Goal: Information Seeking & Learning: Learn about a topic

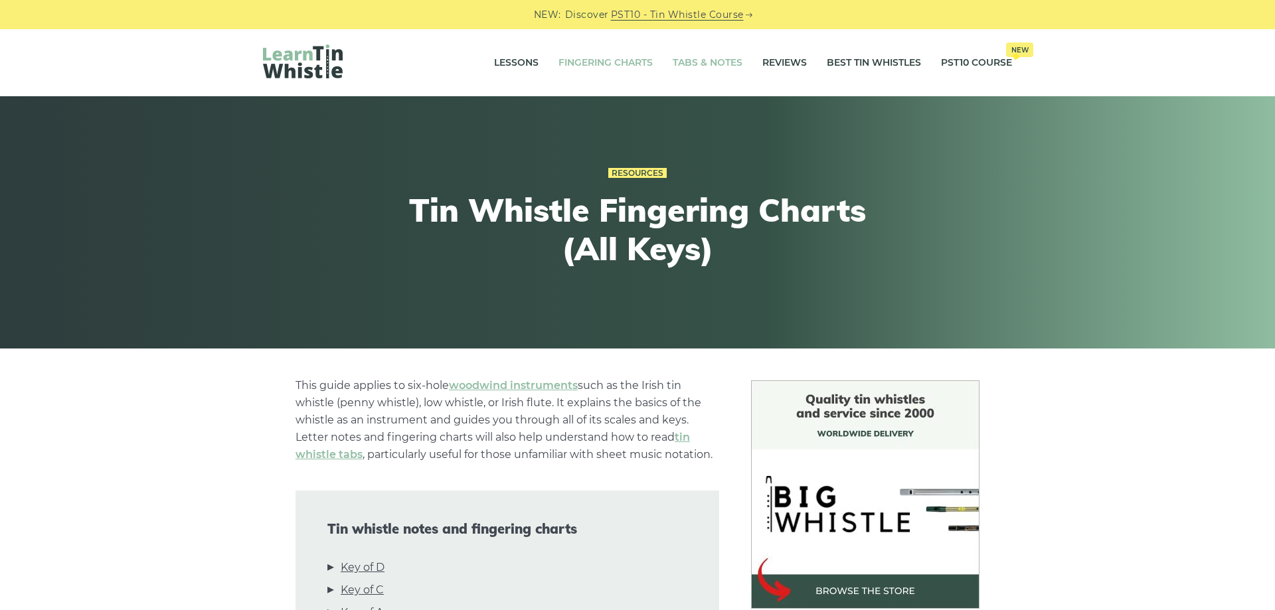
click at [684, 60] on link "Tabs & Notes" at bounding box center [708, 62] width 70 height 33
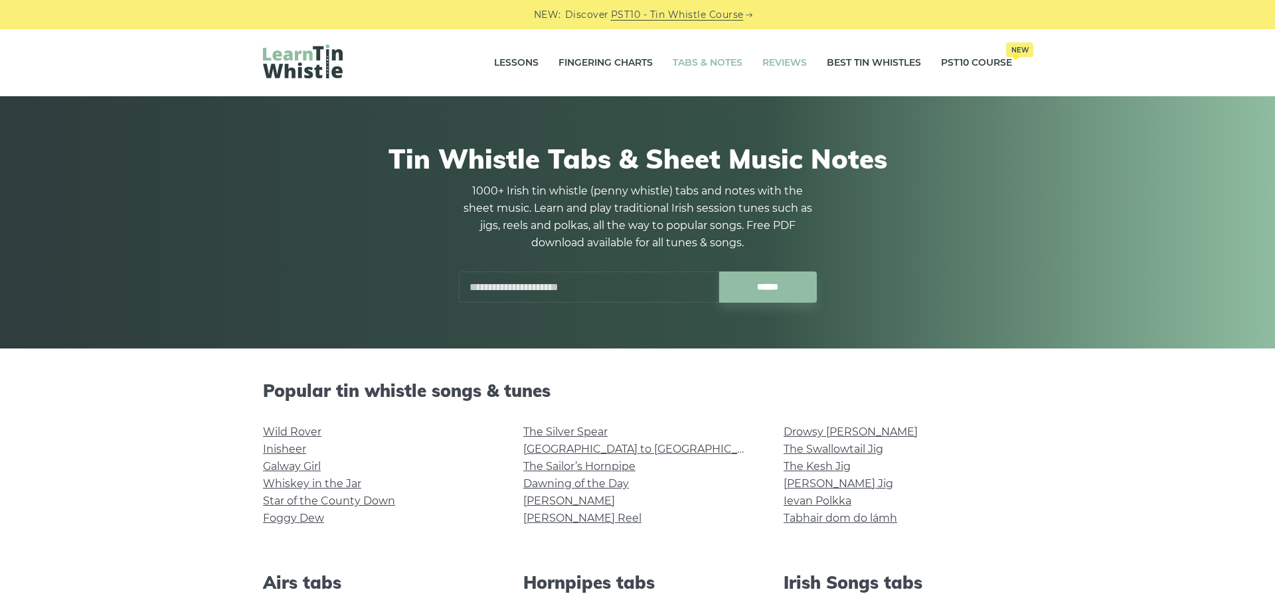
click at [794, 61] on link "Reviews" at bounding box center [784, 62] width 44 height 33
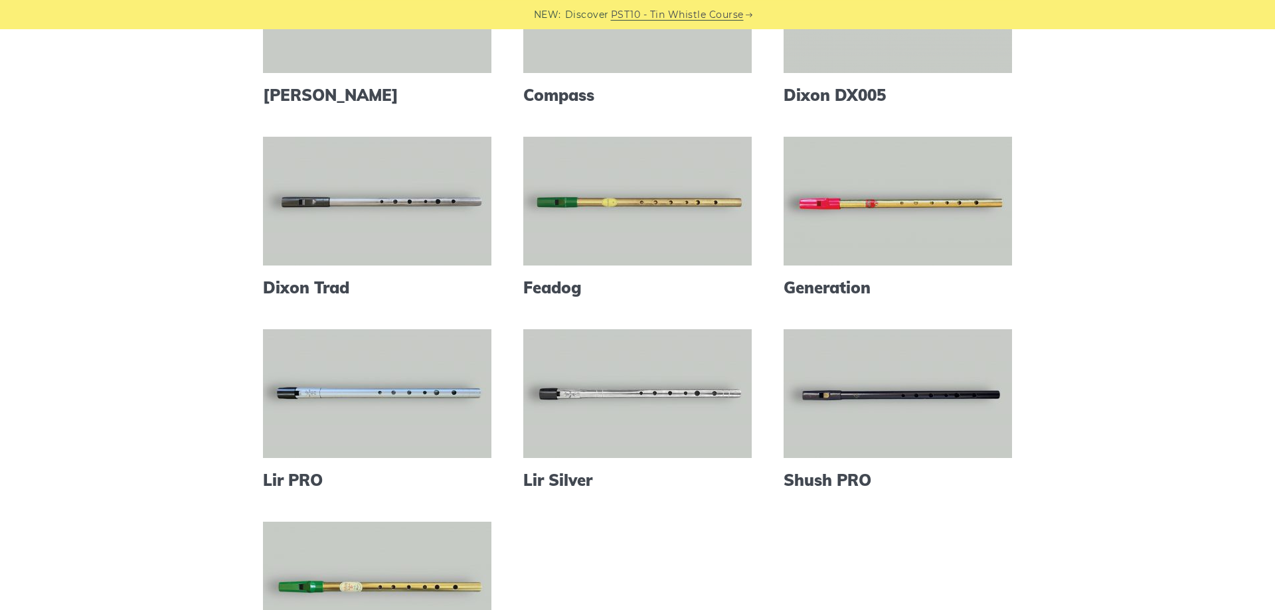
scroll to position [203, 0]
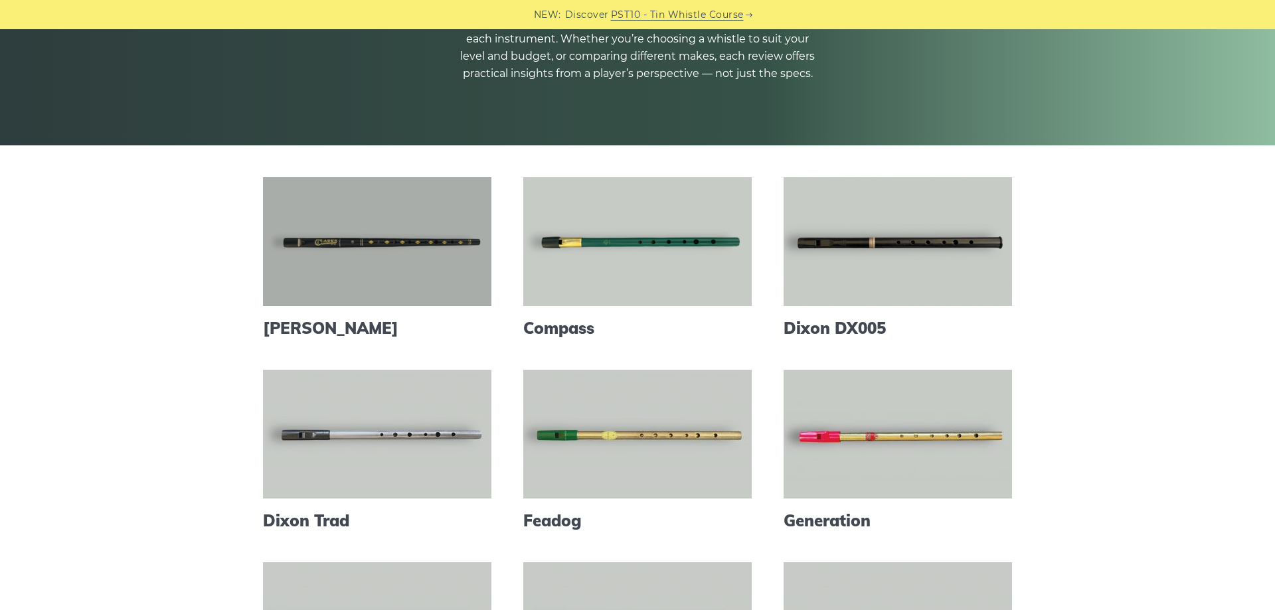
click at [426, 211] on link at bounding box center [377, 241] width 228 height 129
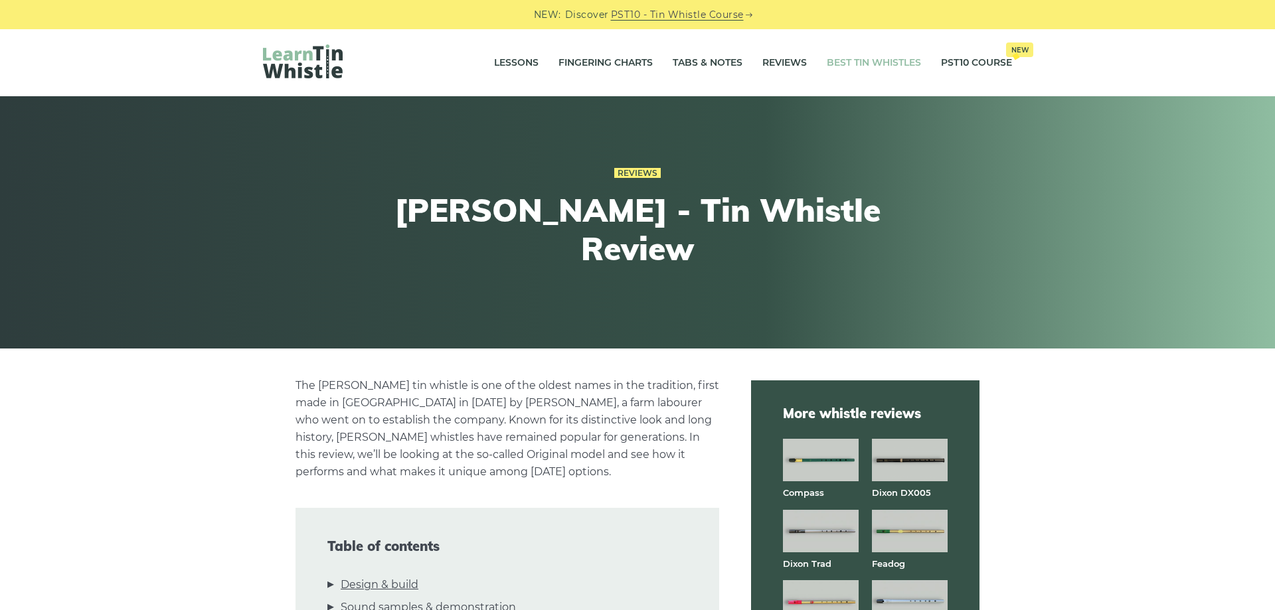
click at [877, 62] on link "Best Tin Whistles" at bounding box center [874, 62] width 94 height 33
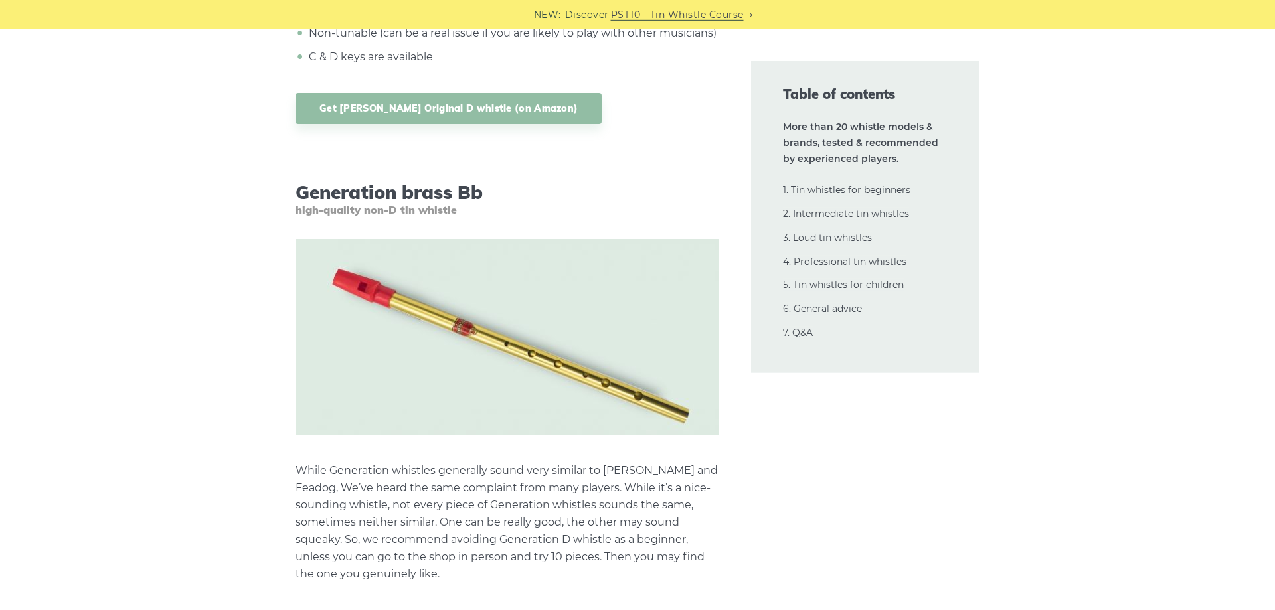
scroll to position [5012, 0]
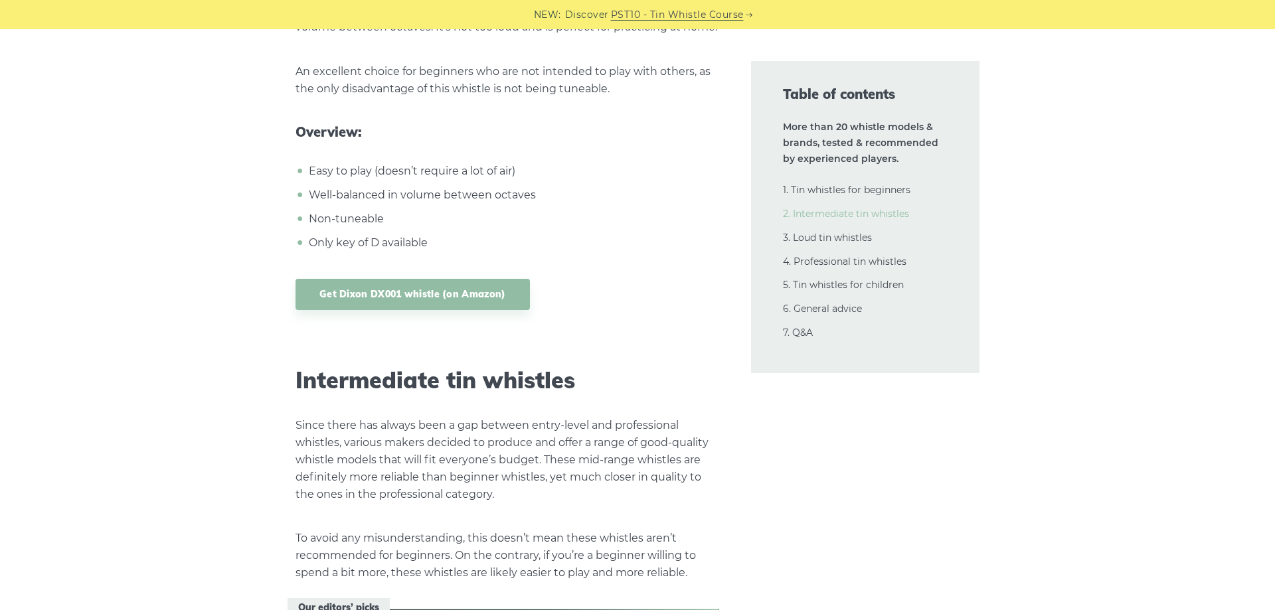
click at [858, 211] on link "2. Intermediate tin whistles" at bounding box center [846, 214] width 126 height 12
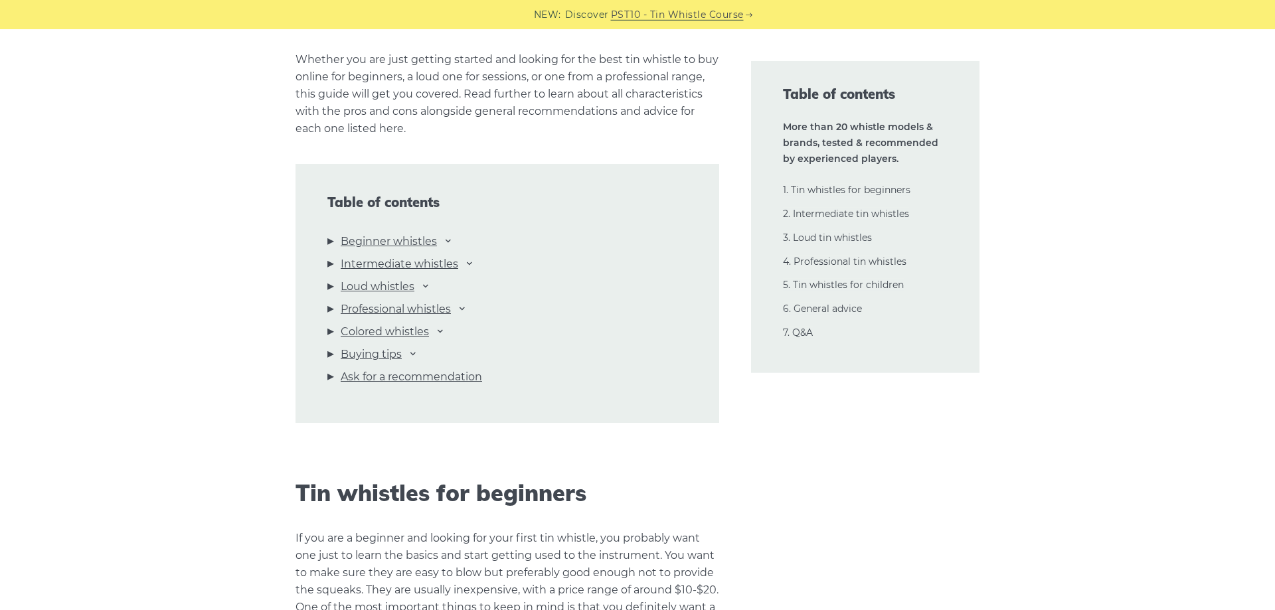
scroll to position [0, 0]
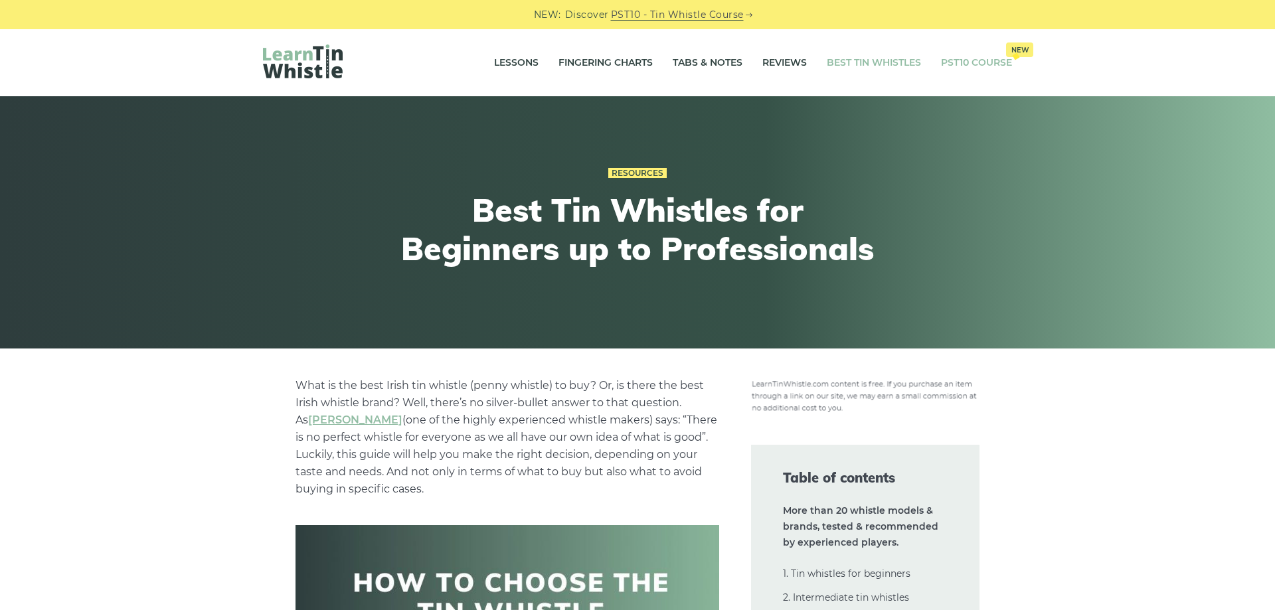
click at [971, 65] on link "PST10 Course New" at bounding box center [976, 62] width 71 height 33
click at [509, 65] on link "Lessons" at bounding box center [516, 62] width 44 height 33
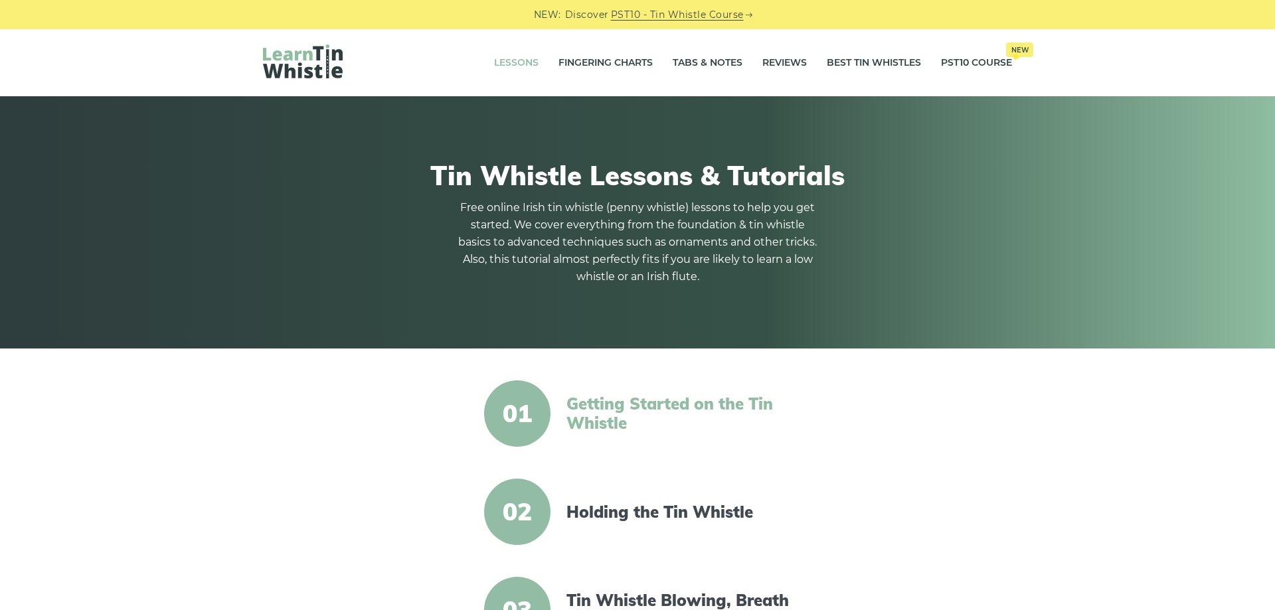
click at [677, 404] on link "Getting Started on the Tin Whistle" at bounding box center [680, 413] width 228 height 39
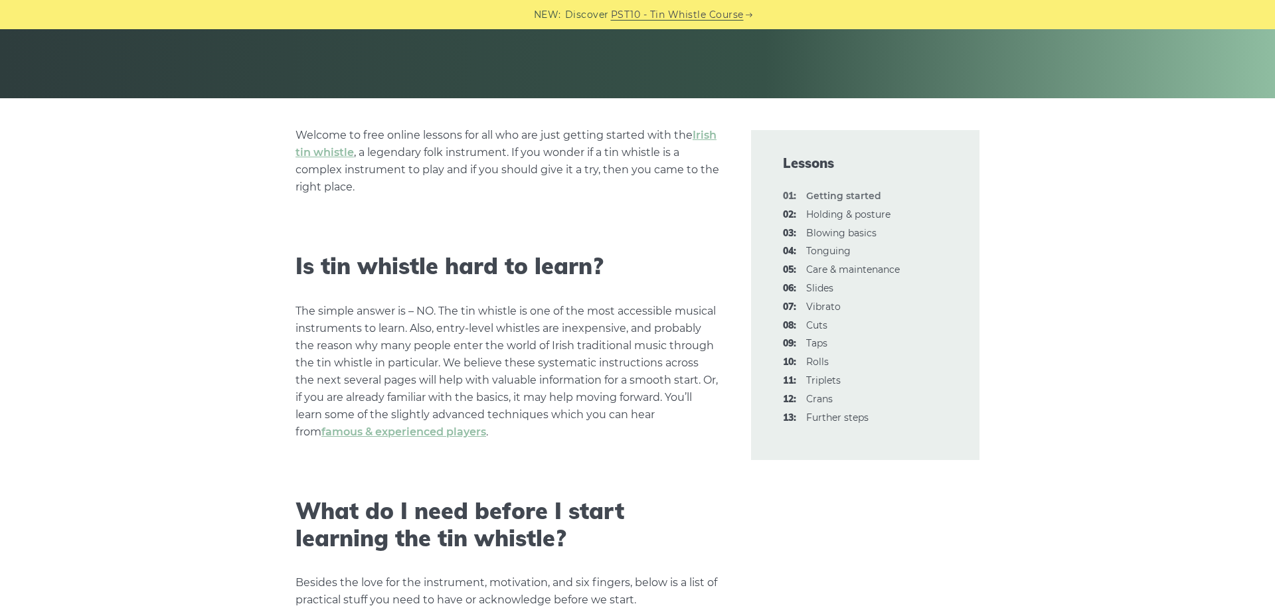
scroll to position [271, 0]
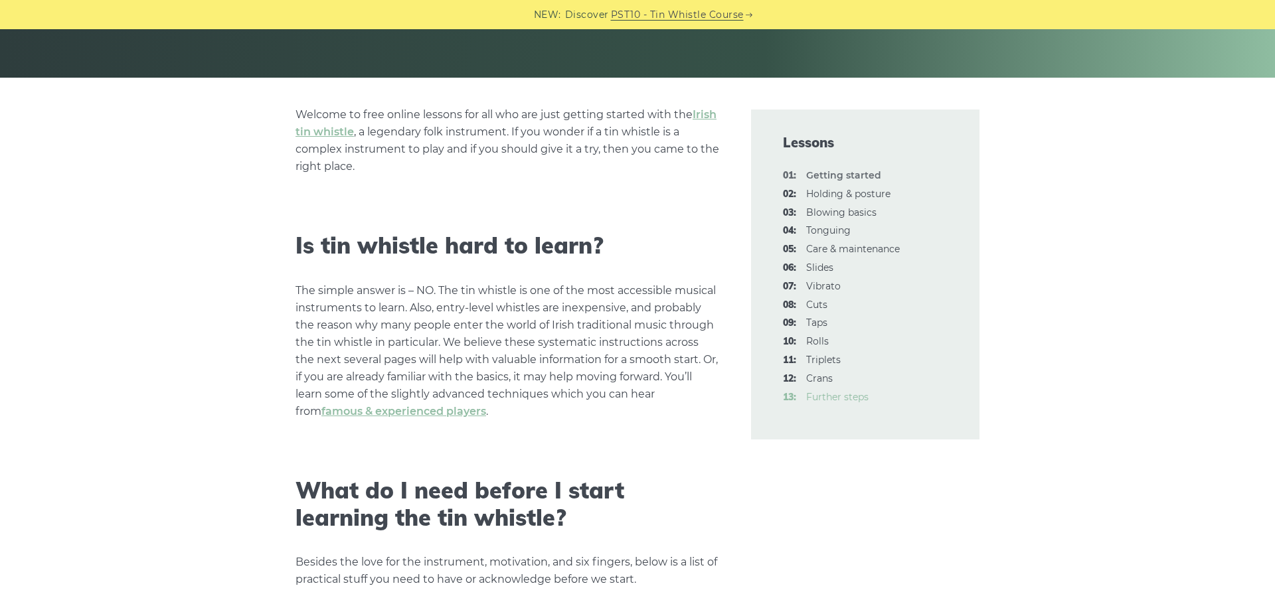
click at [855, 397] on link "13: Further steps" at bounding box center [837, 397] width 62 height 12
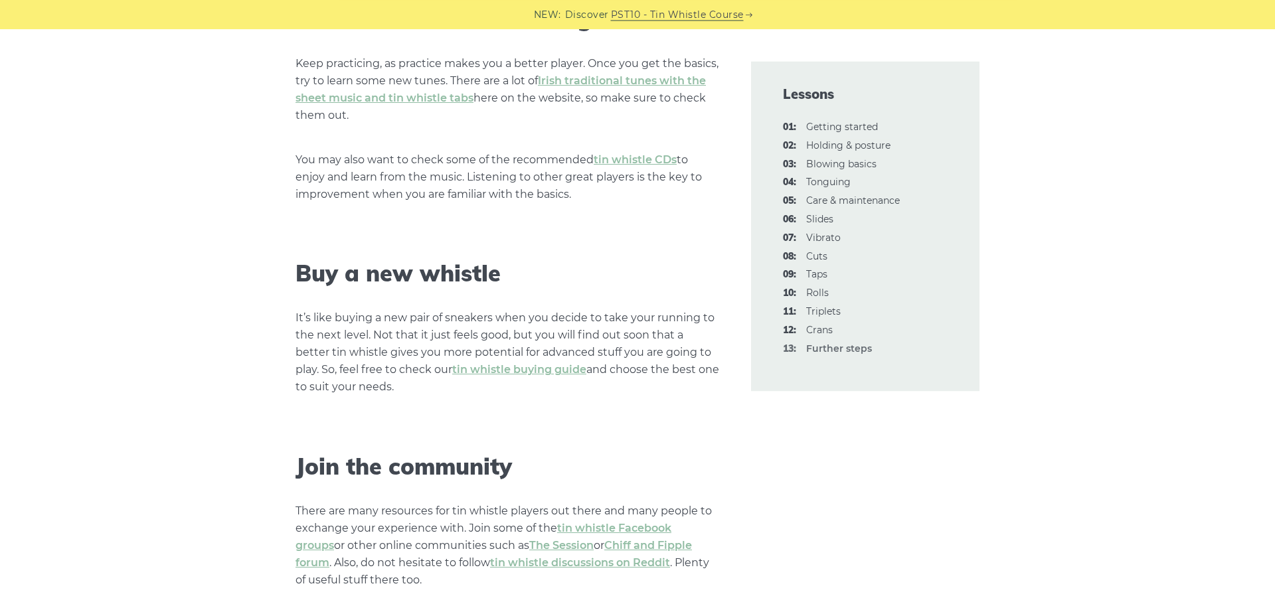
scroll to position [1625, 0]
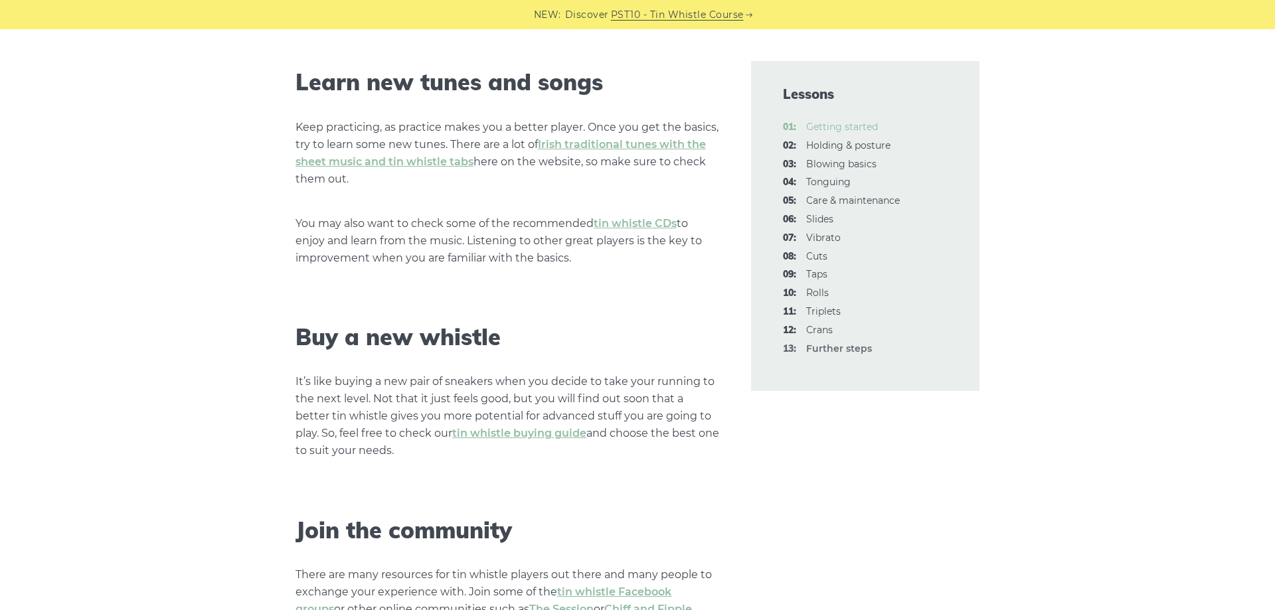
click at [869, 124] on link "01: Getting started" at bounding box center [842, 127] width 72 height 12
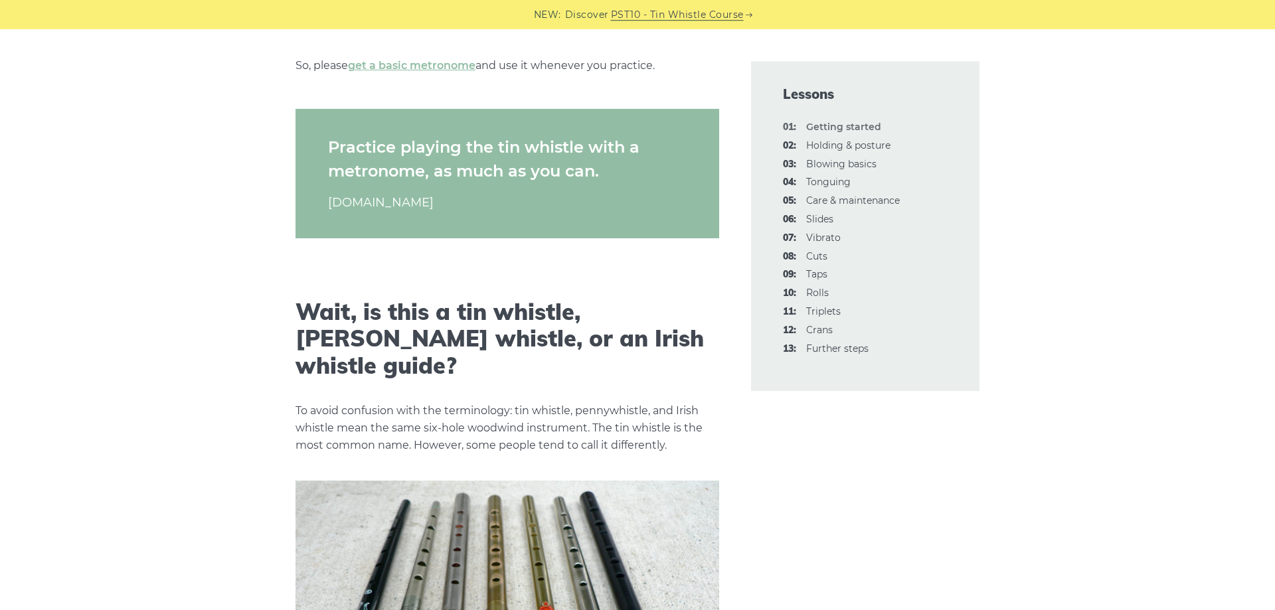
scroll to position [1829, 0]
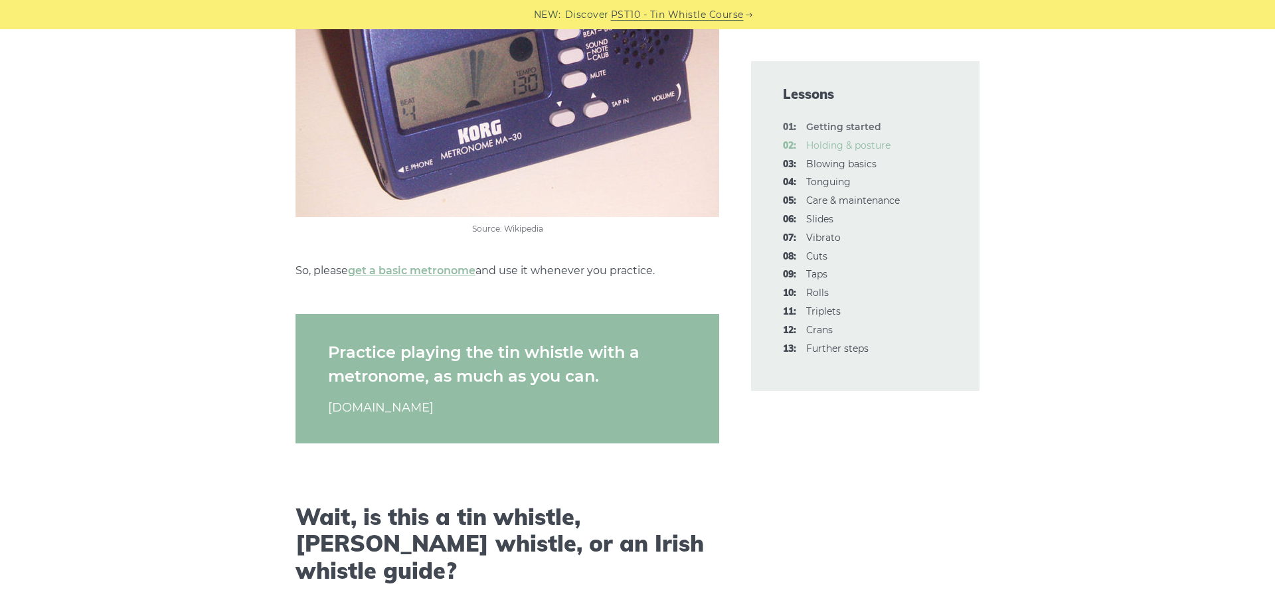
click at [869, 151] on link "02: Holding & posture" at bounding box center [848, 145] width 84 height 12
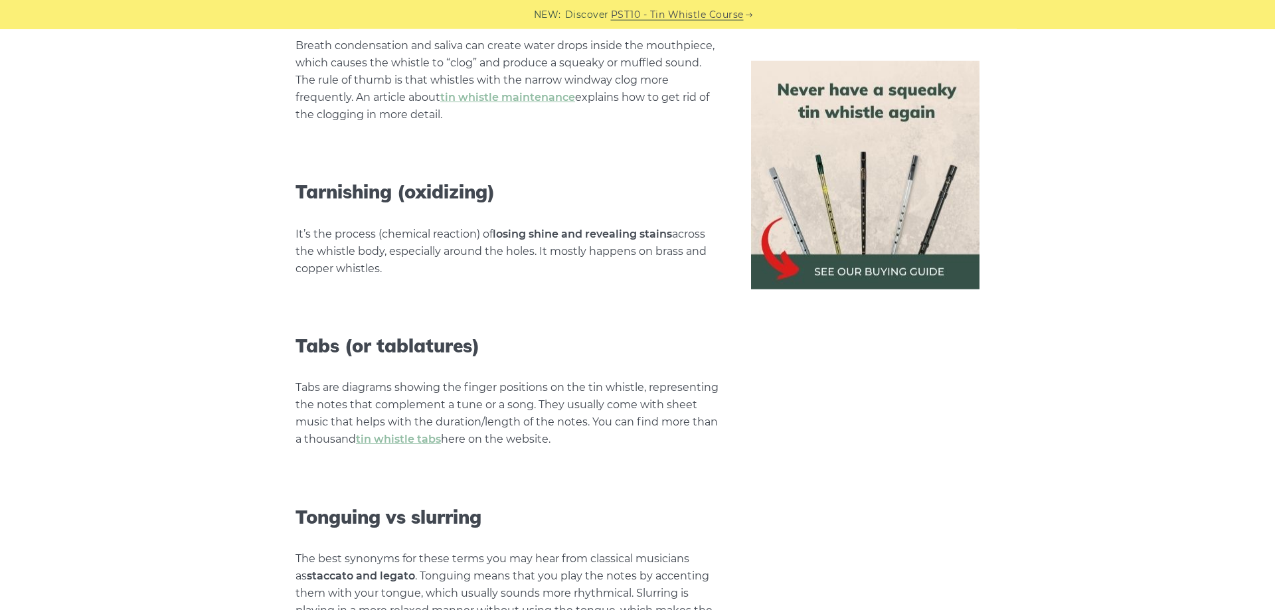
scroll to position [5671, 0]
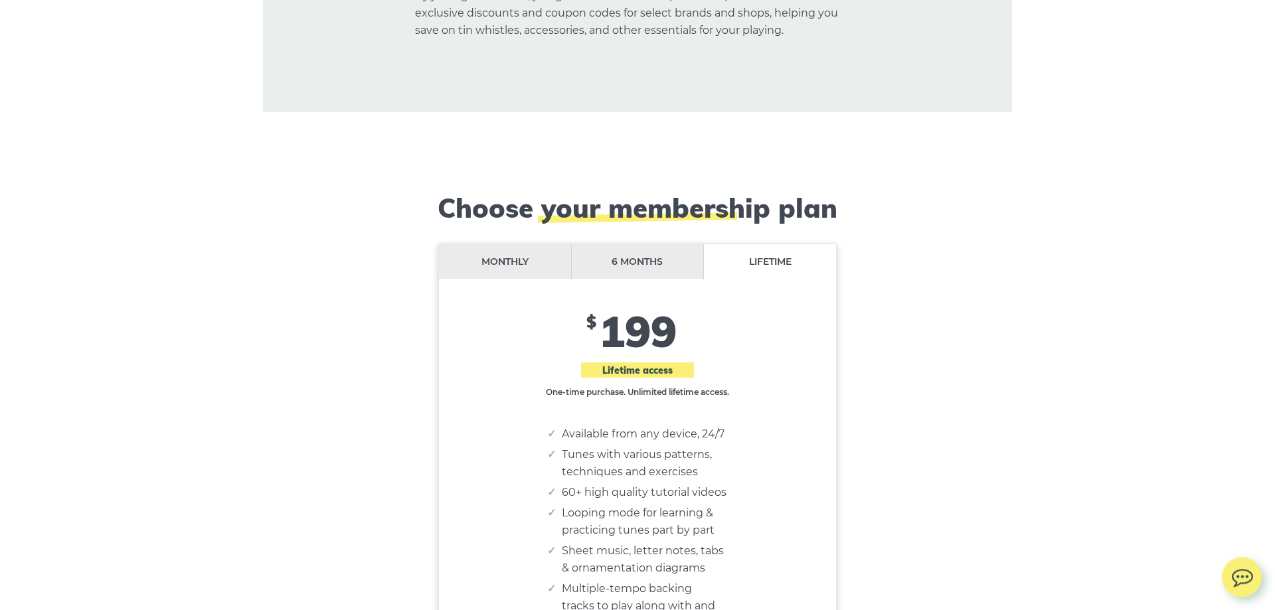
scroll to position [10769, 0]
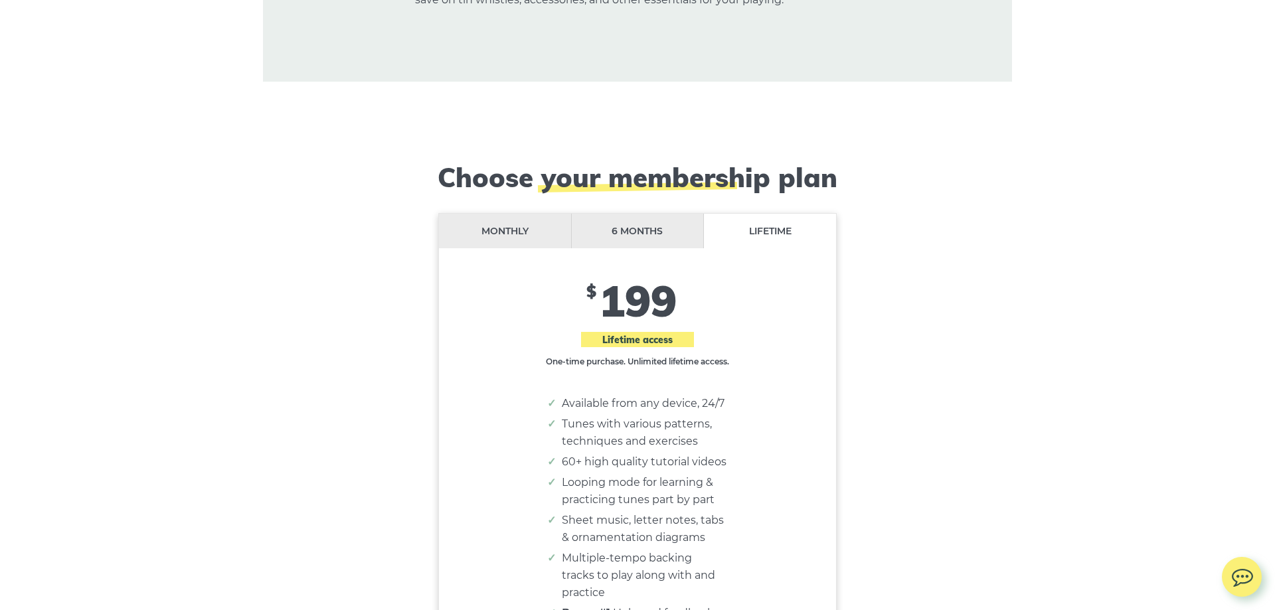
click at [471, 214] on li "Monthly" at bounding box center [505, 231] width 133 height 35
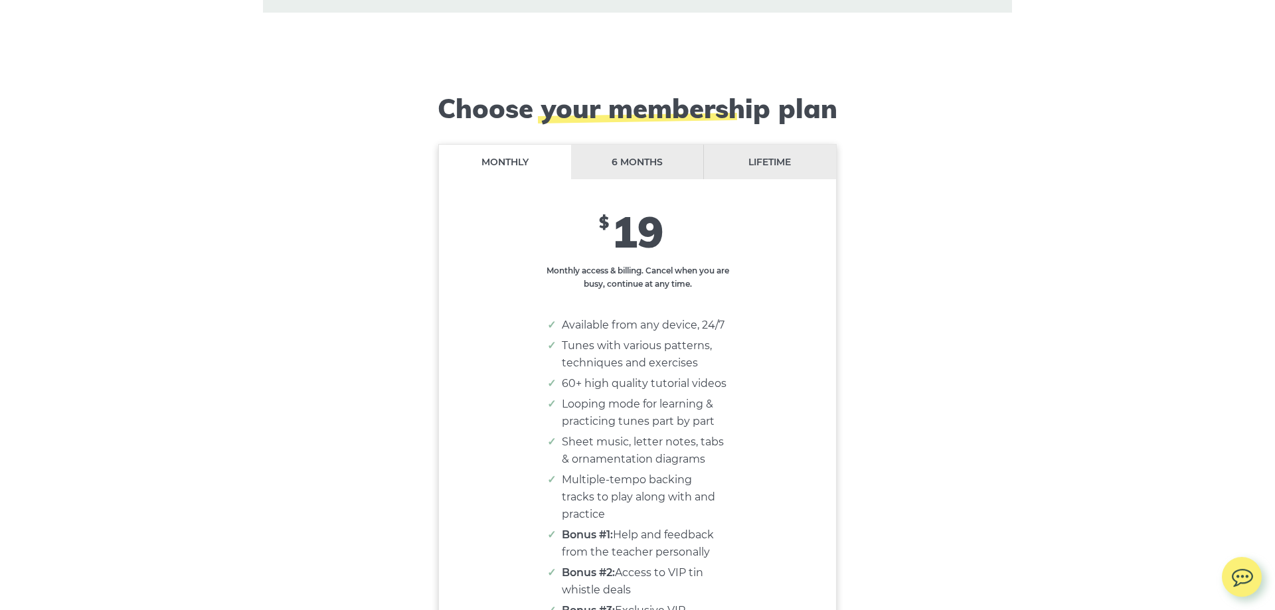
scroll to position [10836, 0]
click at [794, 146] on li "Lifetime" at bounding box center [770, 163] width 132 height 35
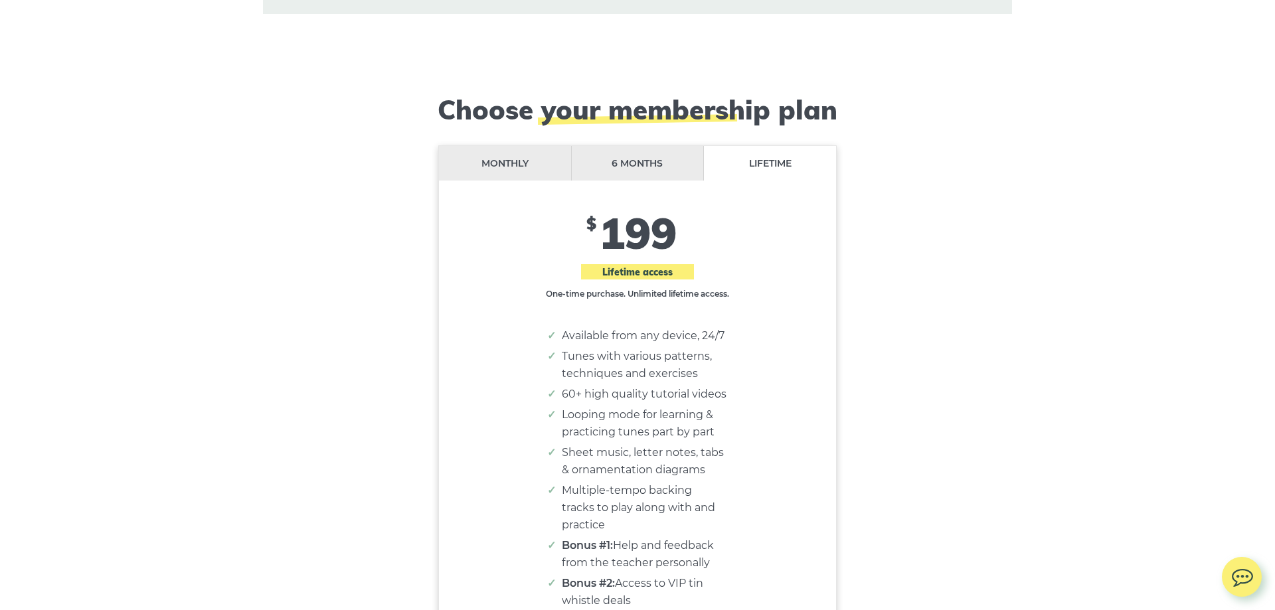
click at [682, 146] on li "6 months" at bounding box center [638, 163] width 133 height 35
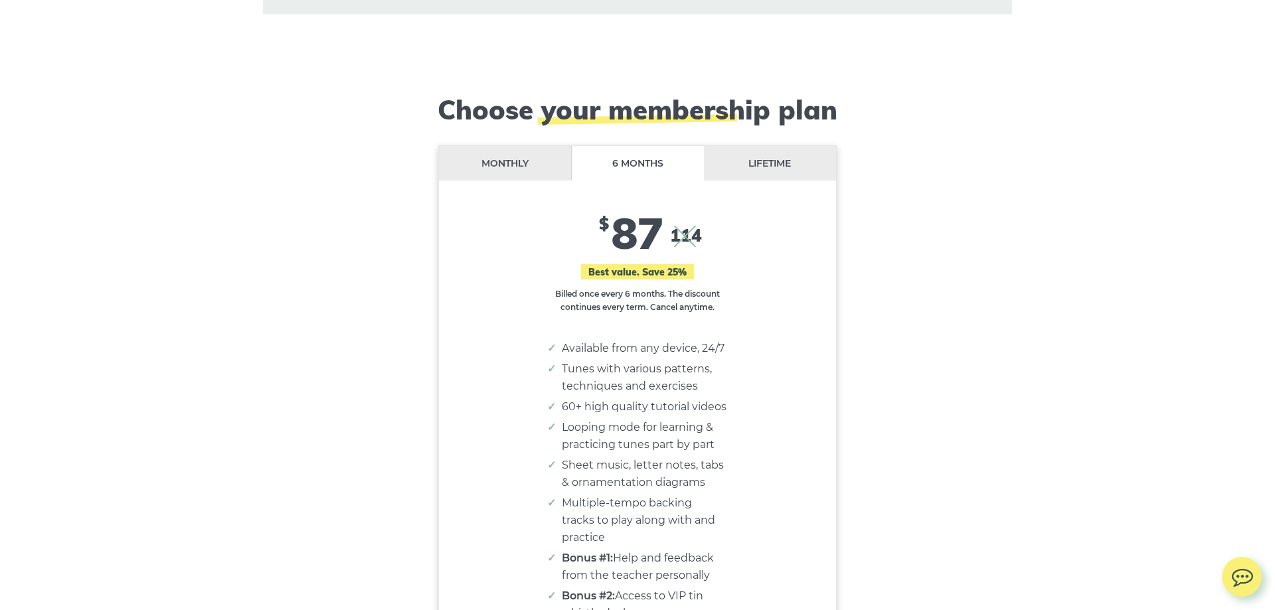
click at [792, 146] on li "Lifetime" at bounding box center [770, 163] width 132 height 35
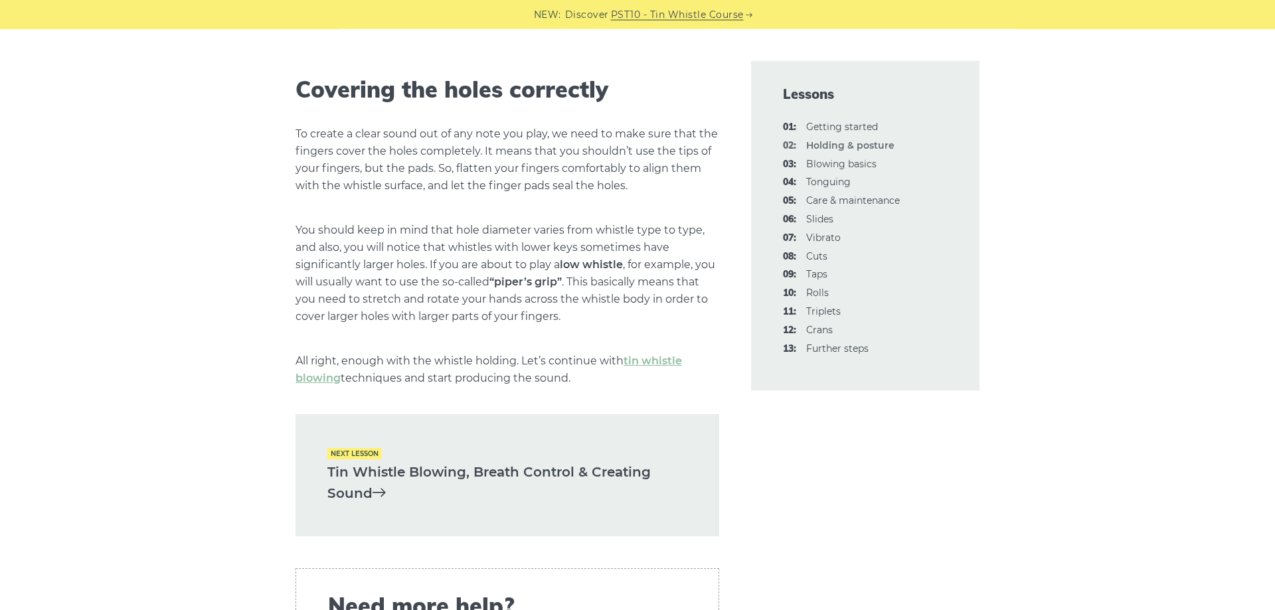
scroll to position [1761, 0]
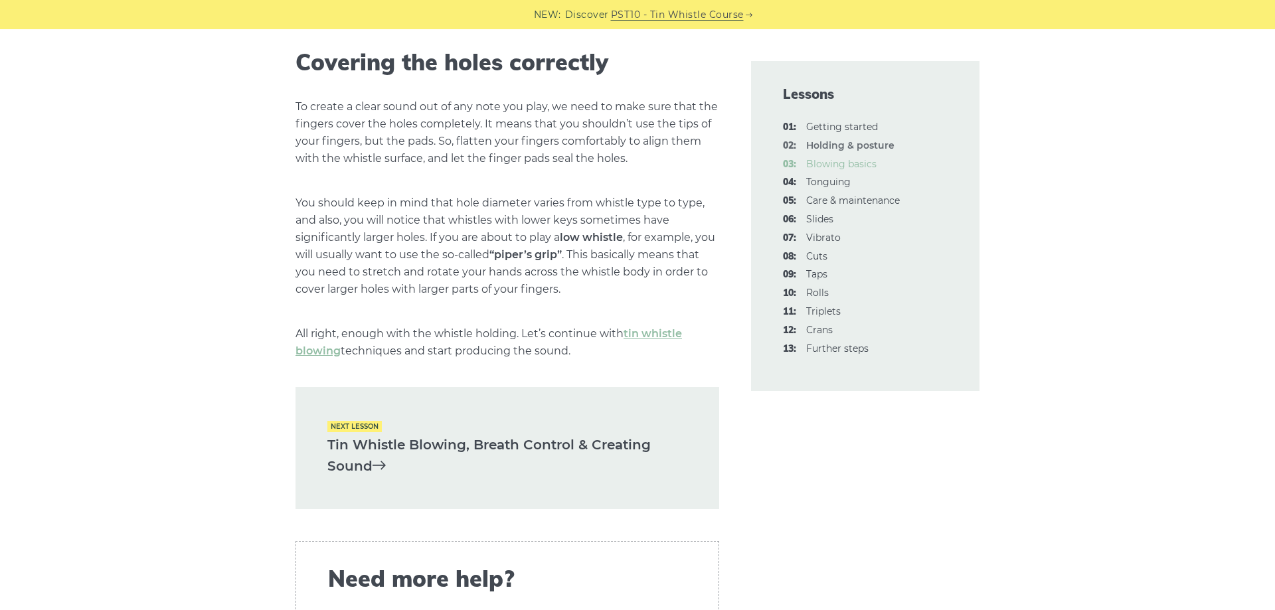
click at [858, 165] on link "03: Blowing basics" at bounding box center [841, 164] width 70 height 12
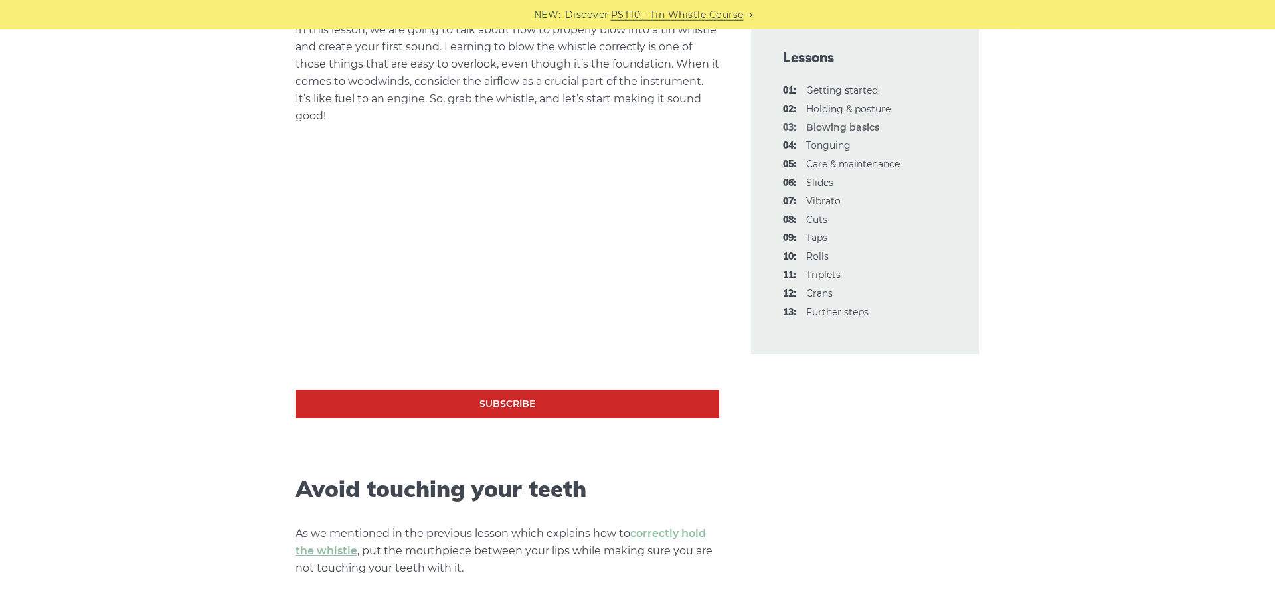
scroll to position [203, 0]
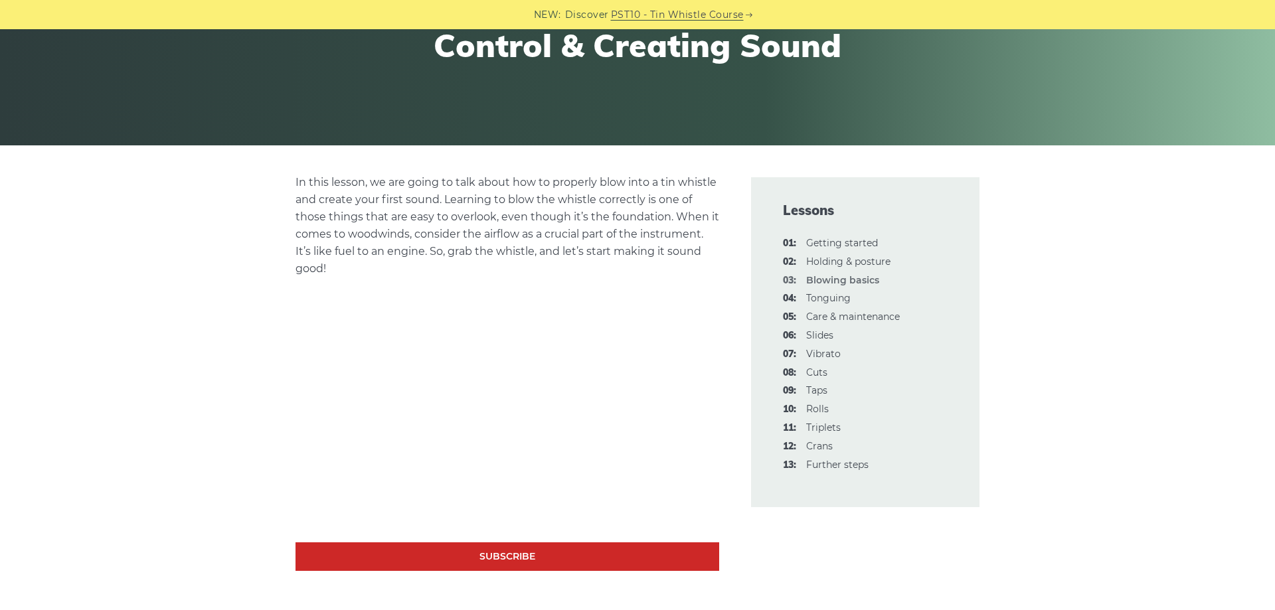
click at [1074, 119] on div "Lessons Tin Whistle Blowing, Breath Control & Creating Sound" at bounding box center [637, 19] width 1275 height 252
click at [845, 300] on link "04: Tonguing" at bounding box center [828, 298] width 44 height 12
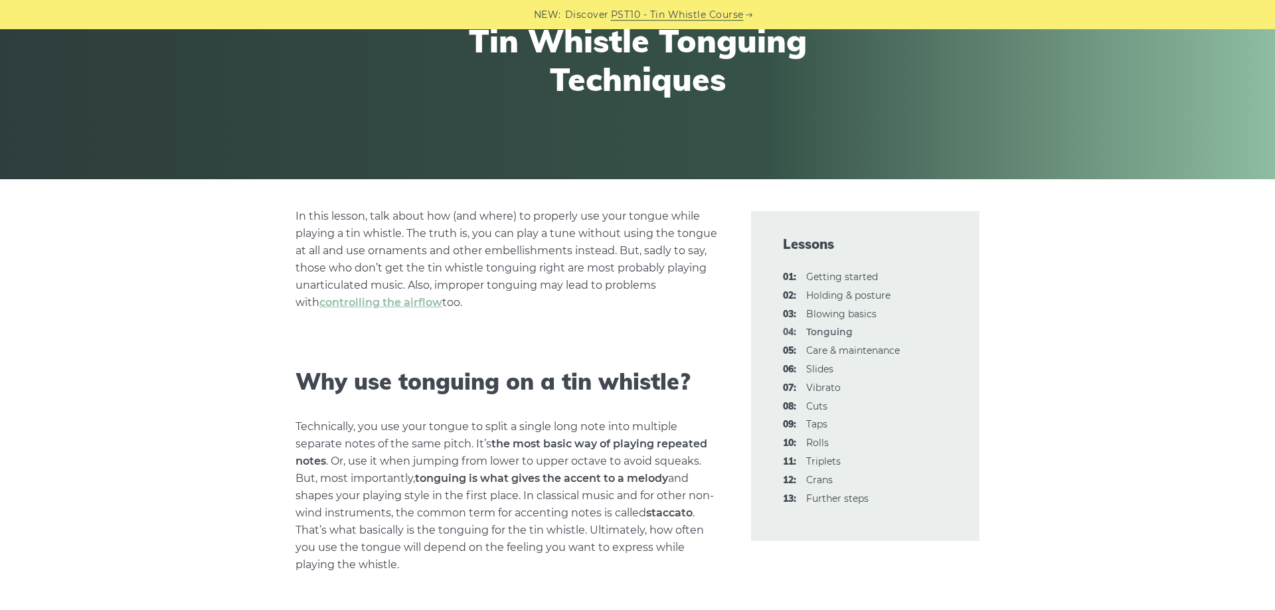
scroll to position [203, 0]
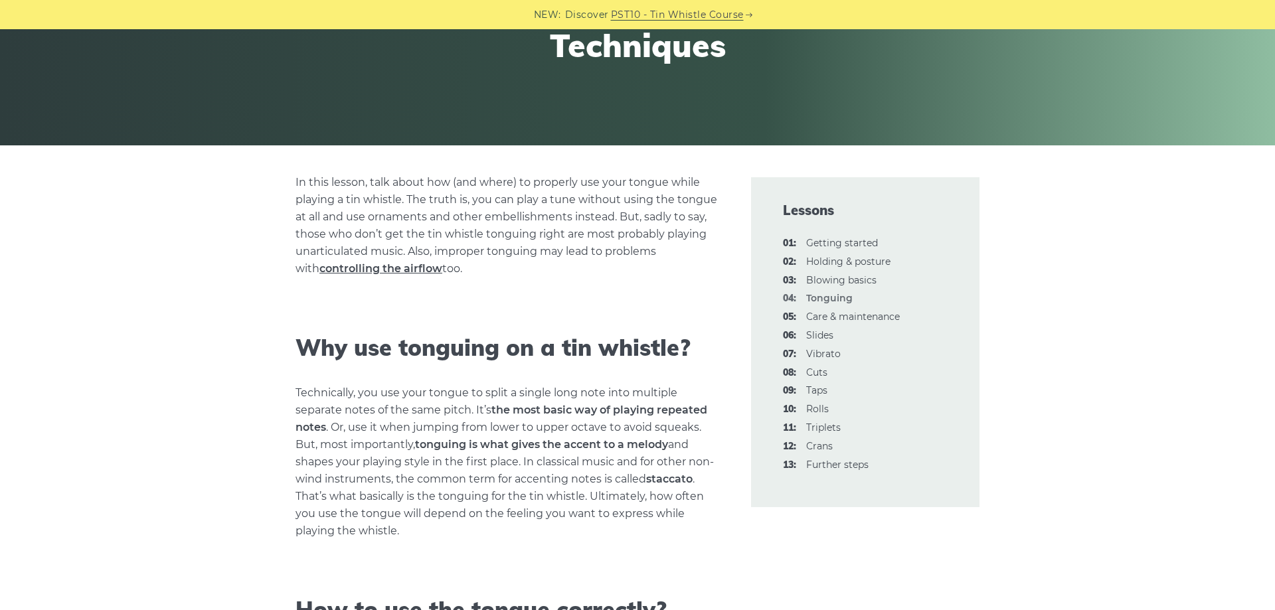
click at [341, 264] on link "controlling the airflow" at bounding box center [380, 268] width 123 height 13
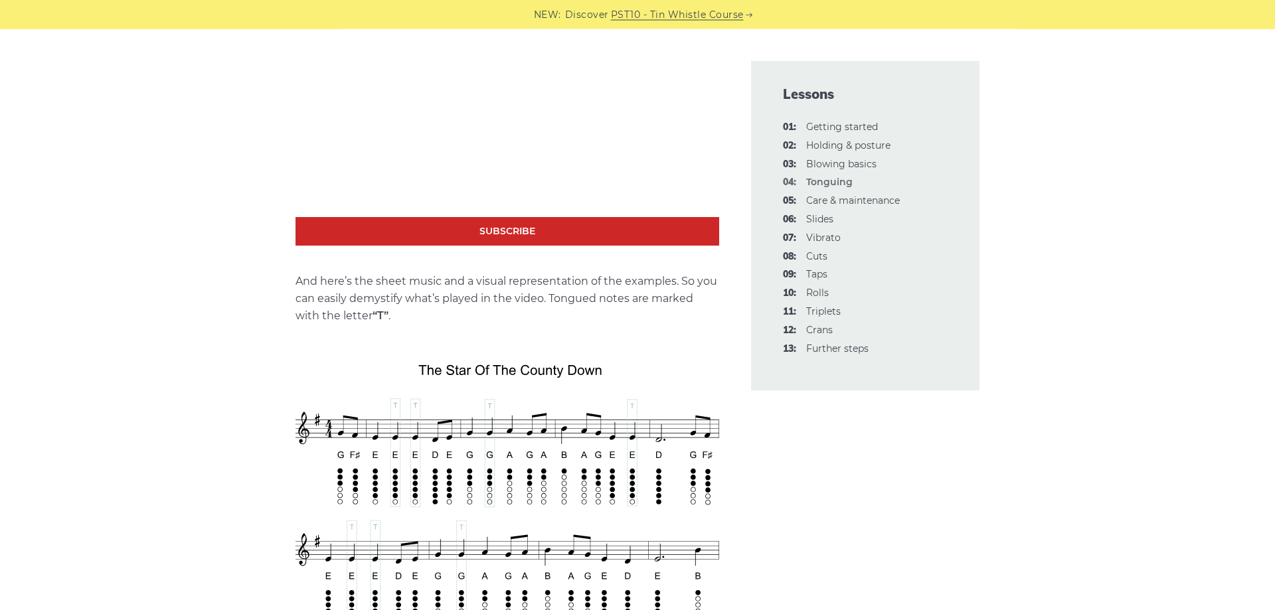
scroll to position [1896, 0]
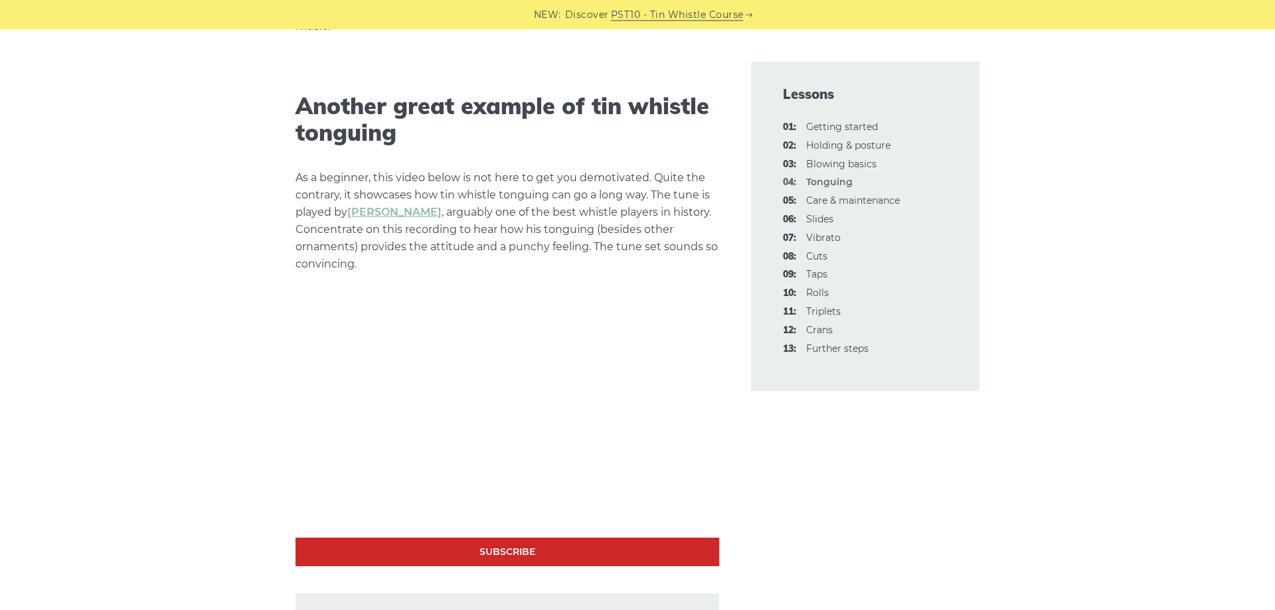
scroll to position [4064, 0]
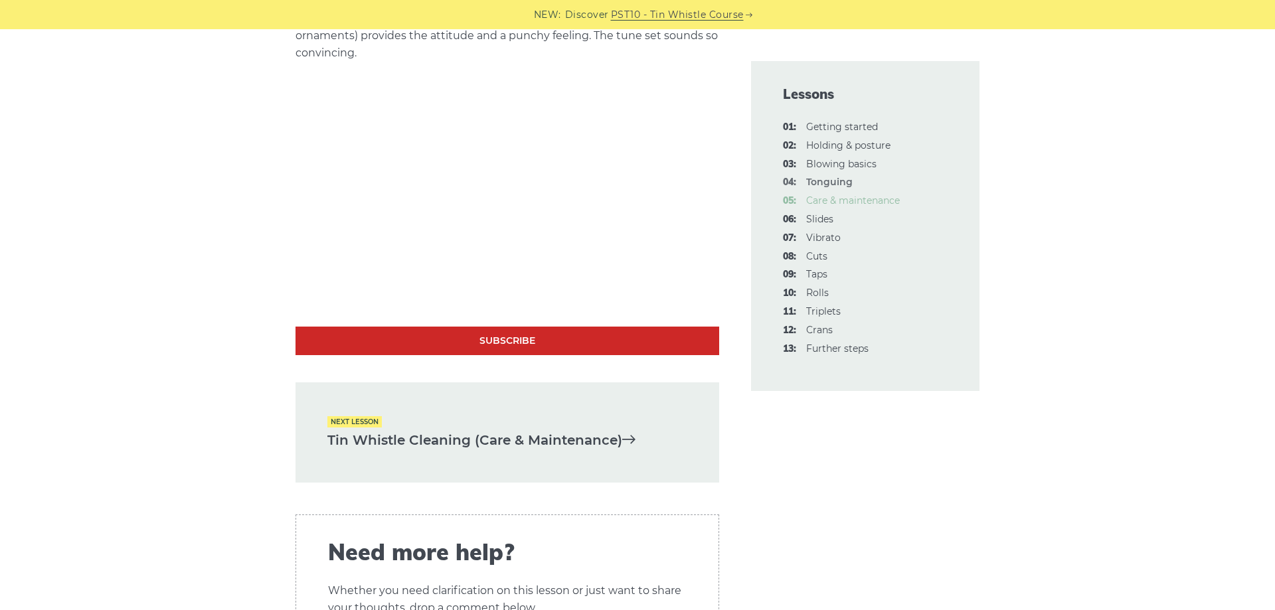
click at [848, 203] on link "05: Care & maintenance" at bounding box center [853, 201] width 94 height 12
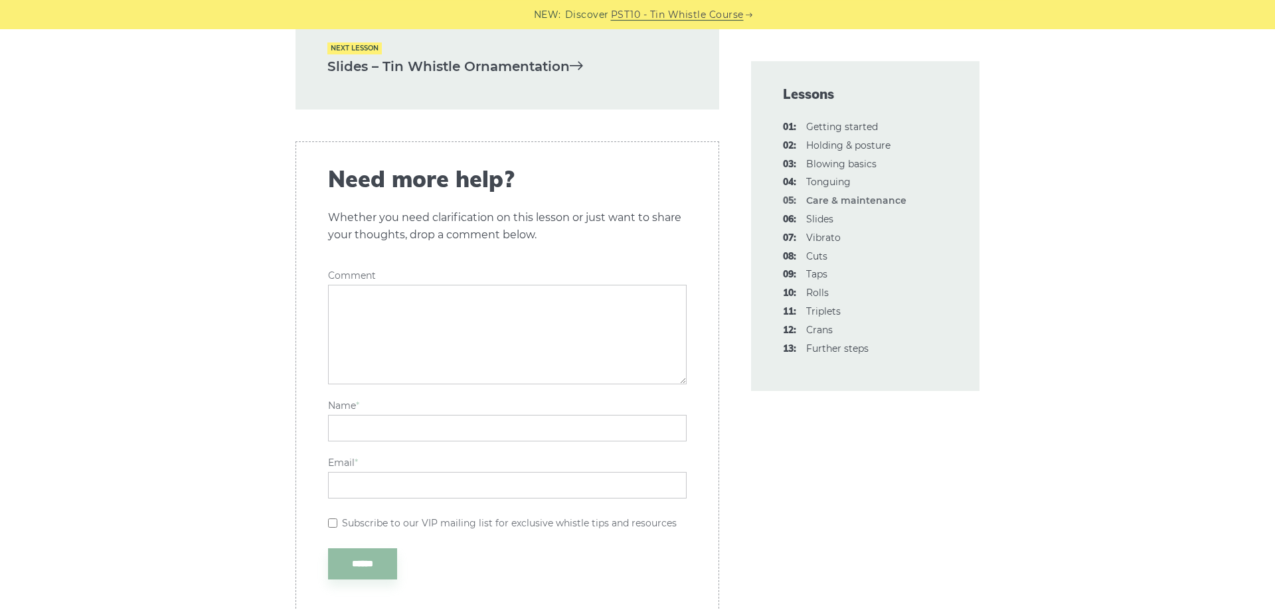
scroll to position [2235, 0]
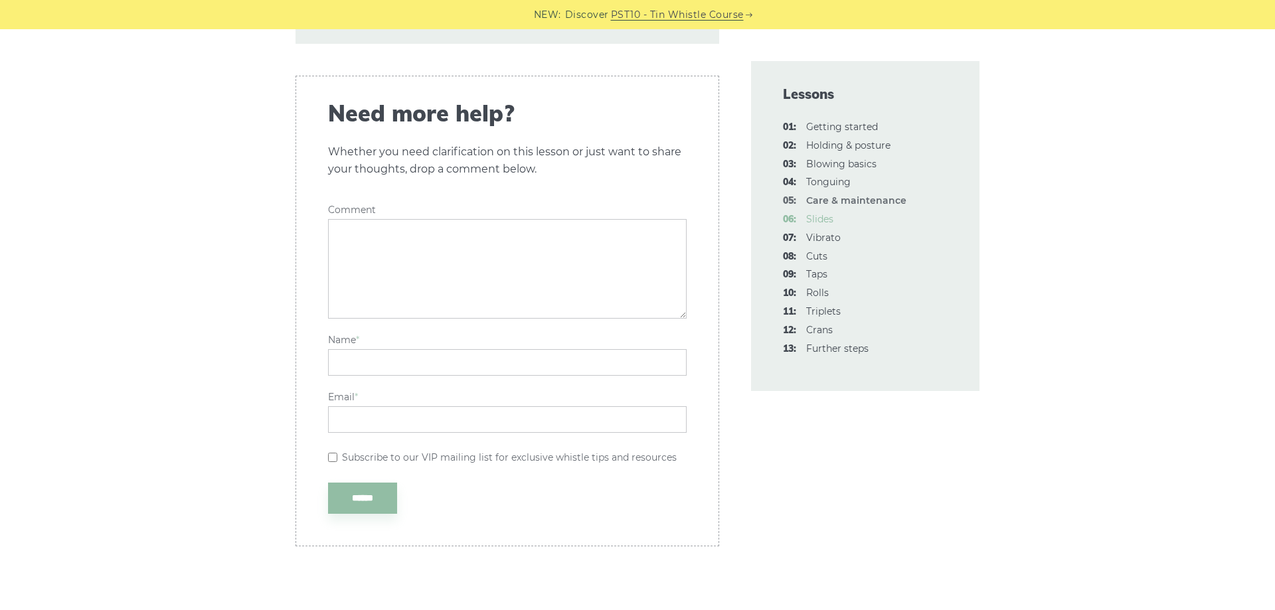
click at [823, 216] on link "06: Slides" at bounding box center [819, 219] width 27 height 12
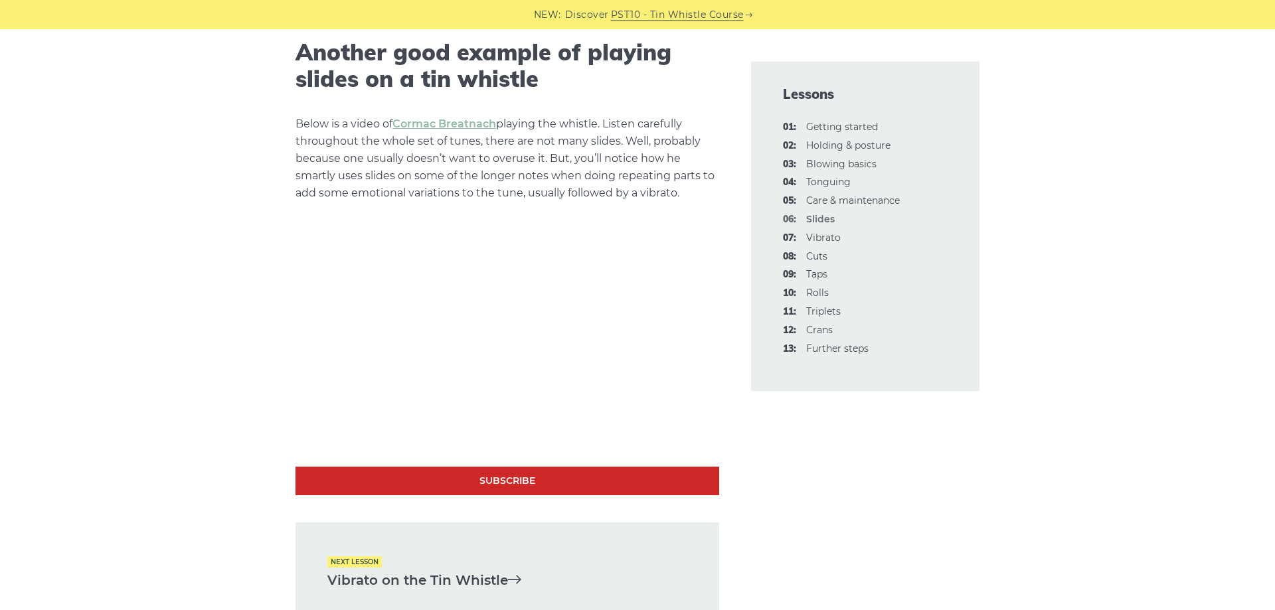
scroll to position [2641, 0]
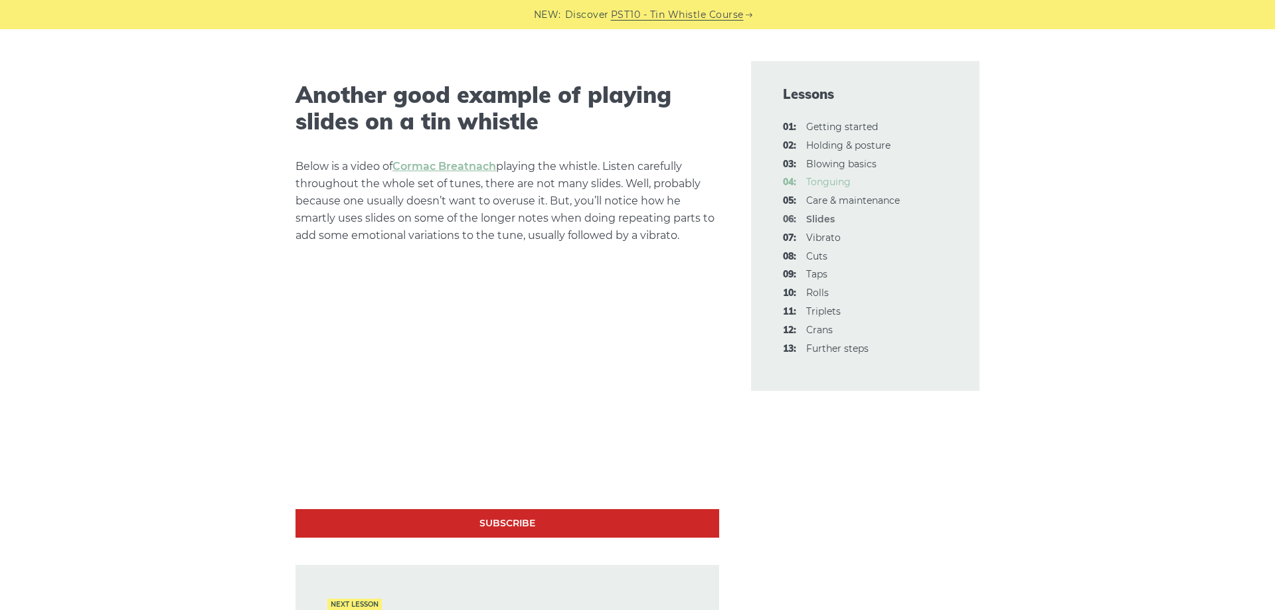
click at [821, 183] on link "04: Tonguing" at bounding box center [828, 182] width 44 height 12
